Goal: Task Accomplishment & Management: Use online tool/utility

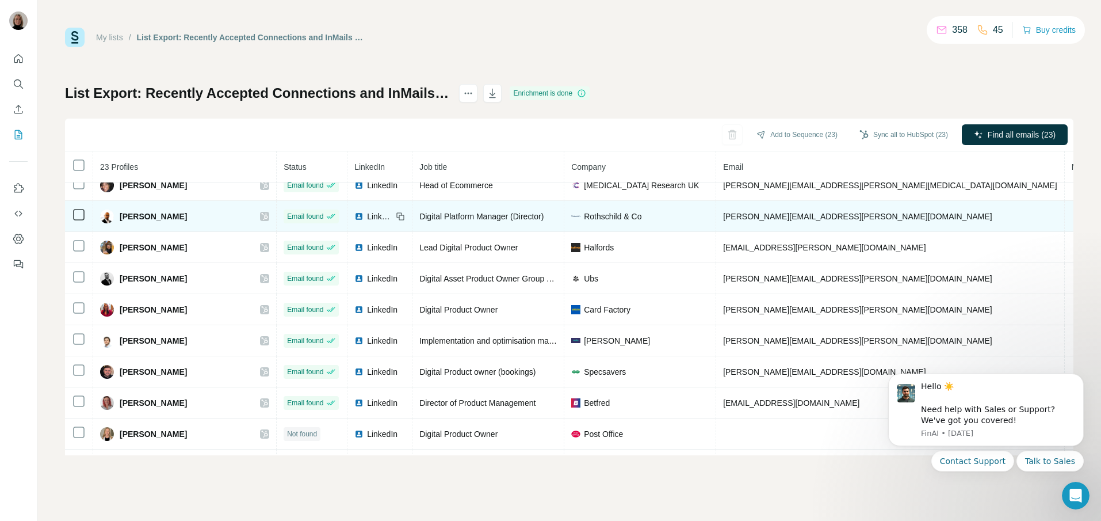
scroll to position [448, 0]
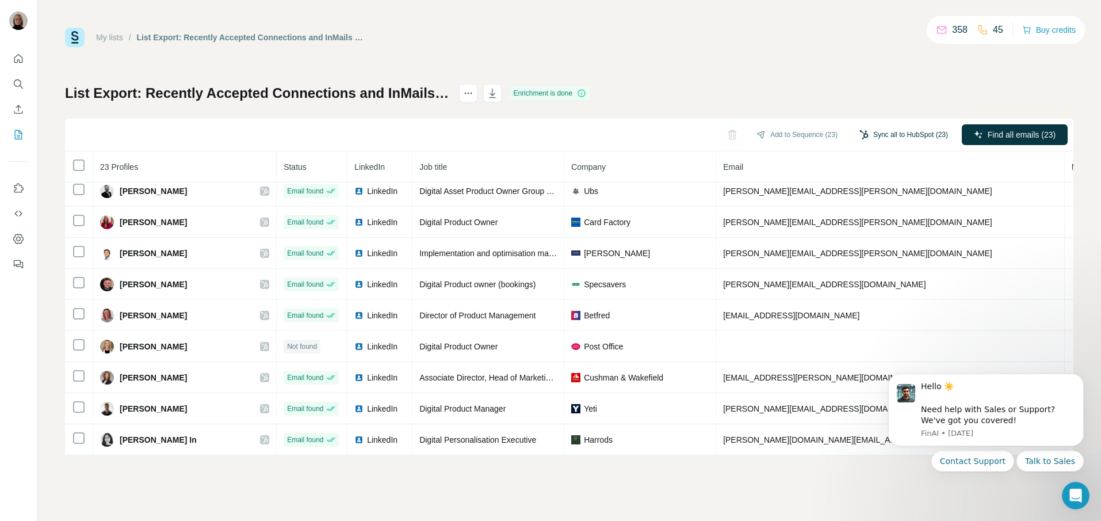
click at [883, 135] on button "Sync all to HubSpot (23)" at bounding box center [904, 134] width 105 height 17
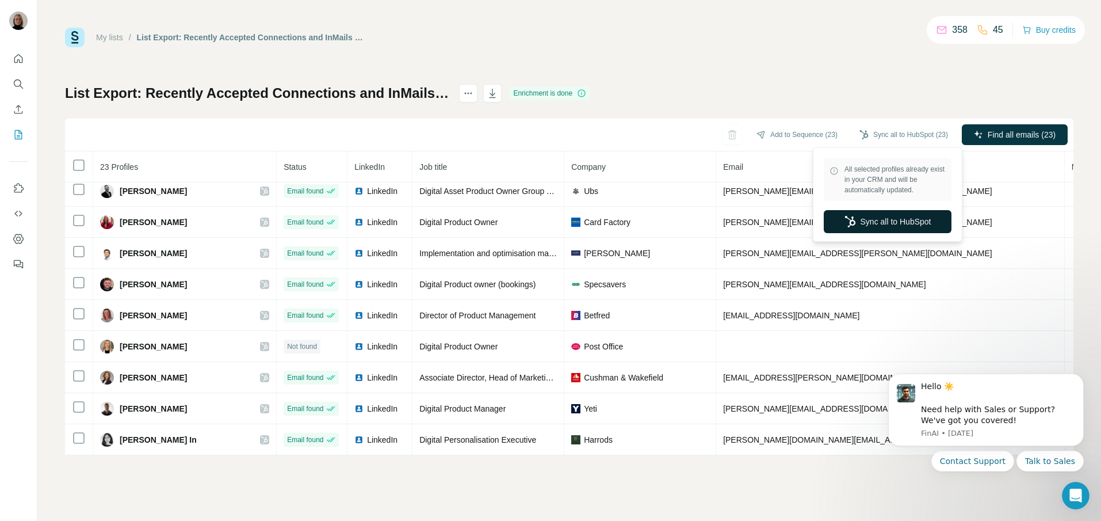
click at [892, 217] on button "Sync all to HubSpot" at bounding box center [888, 221] width 128 height 23
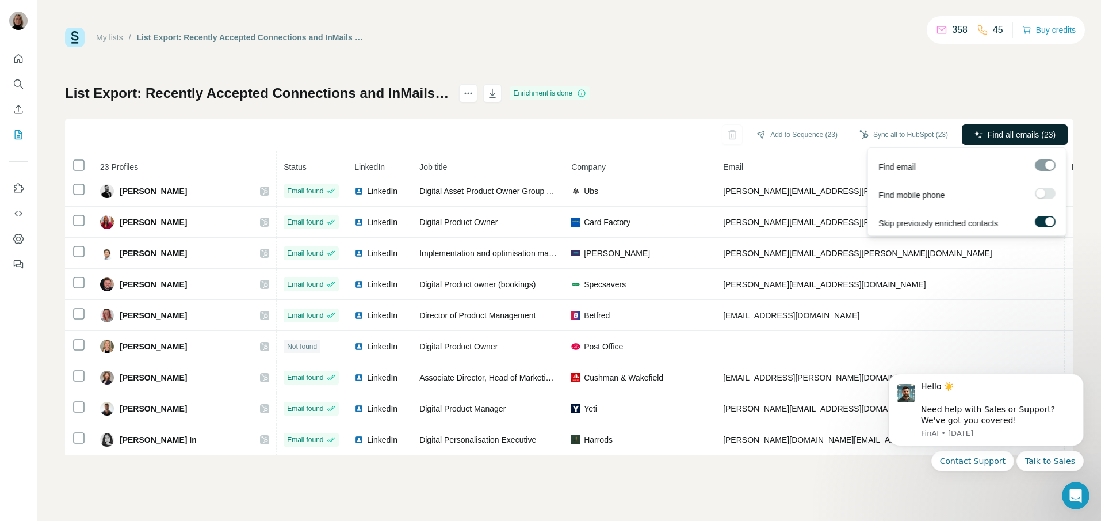
click at [1016, 131] on span "Find all emails (23)" at bounding box center [1022, 135] width 68 height 12
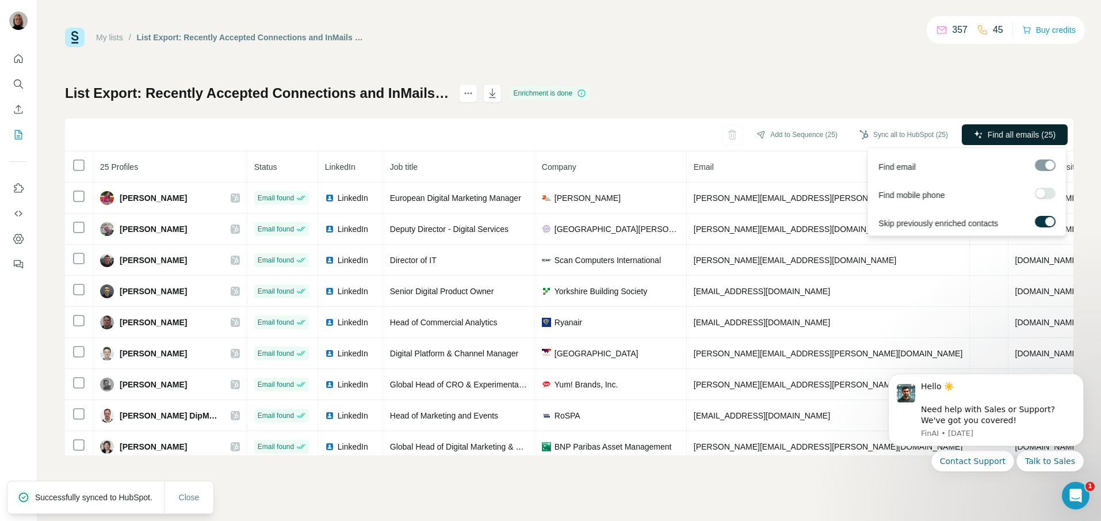
click at [983, 134] on button "Find all emails (25)" at bounding box center [1015, 134] width 106 height 21
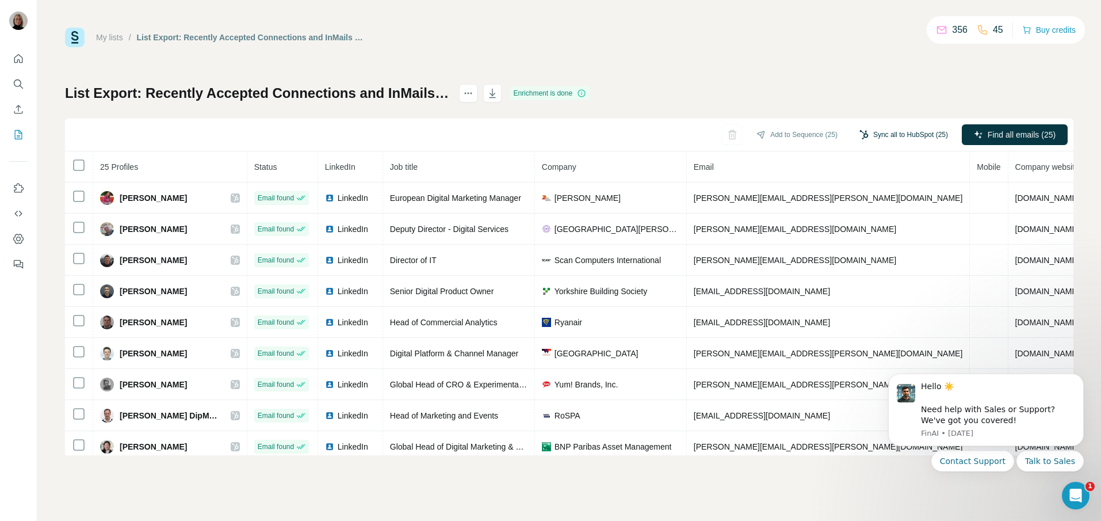
click at [888, 132] on button "Sync all to HubSpot (25)" at bounding box center [904, 134] width 105 height 17
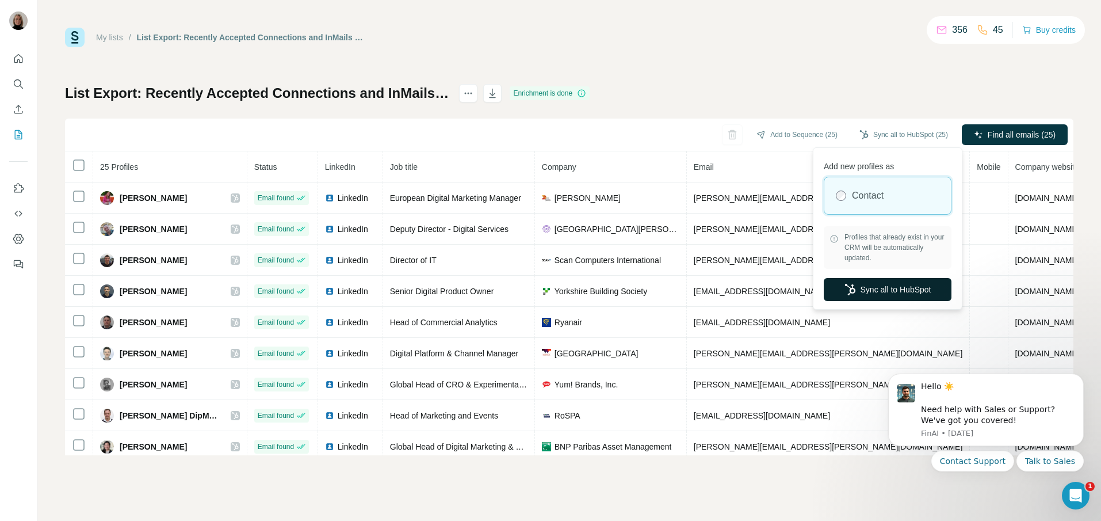
click at [900, 285] on button "Sync all to HubSpot" at bounding box center [888, 289] width 128 height 23
